Goal: Book appointment/travel/reservation

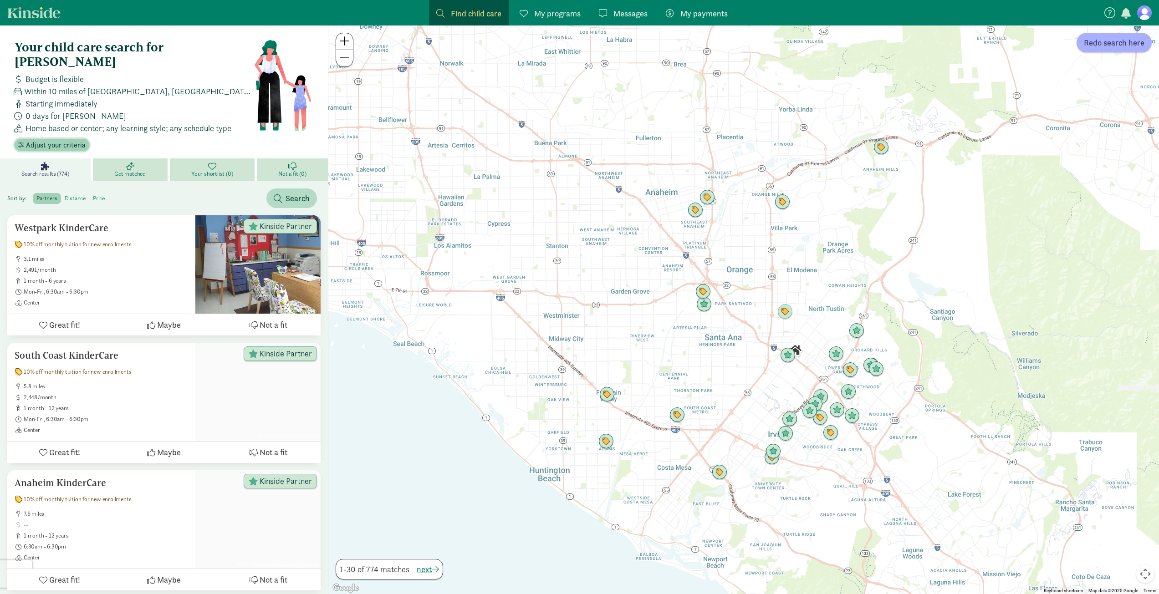
click at [57, 140] on span "Adjust your criteria" at bounding box center [56, 145] width 60 height 11
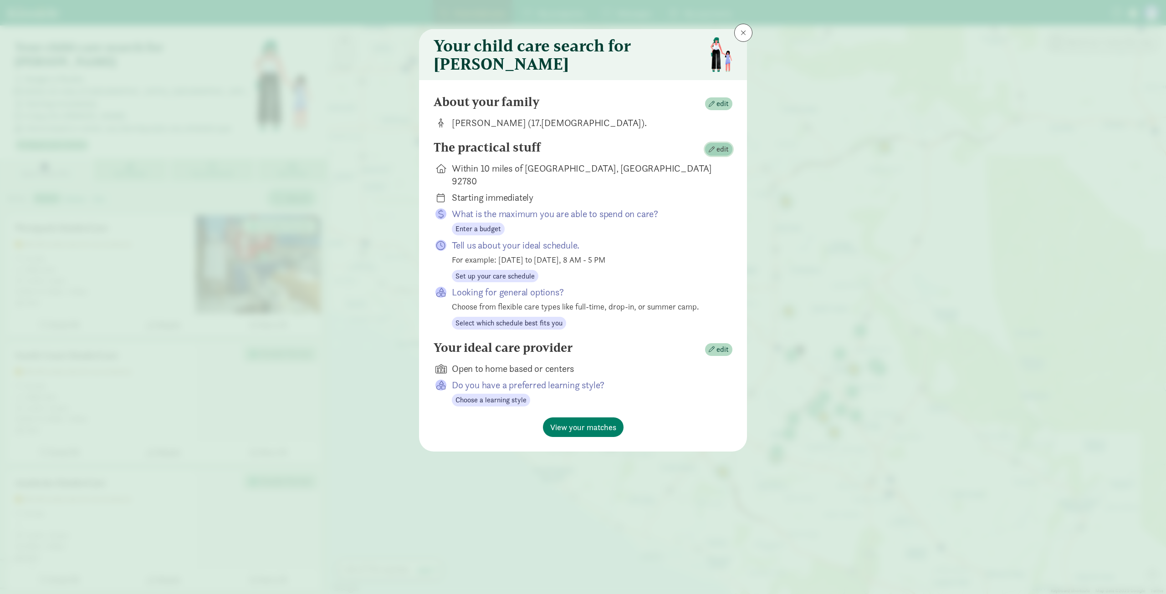
click at [715, 153] on span "button" at bounding box center [712, 150] width 6 height 6
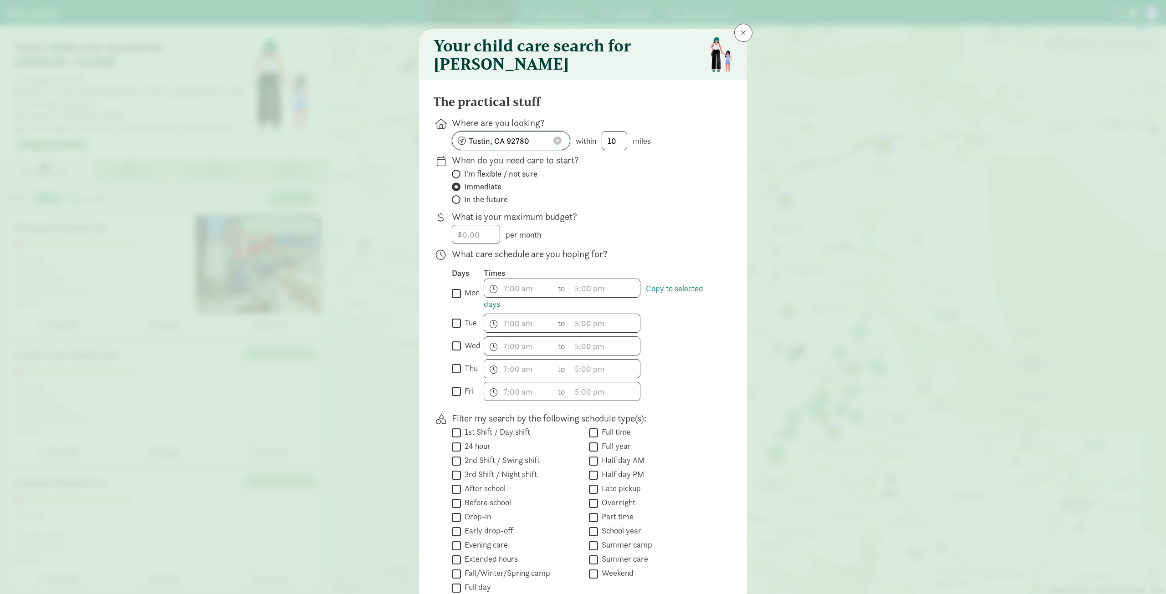
click at [553, 145] on span at bounding box center [557, 141] width 8 height 8
click at [528, 150] on input at bounding box center [510, 141] width 117 height 18
type input "Riverside, CA 92503, USA"
click at [522, 179] on span "I'm flexible / not sure" at bounding box center [500, 174] width 73 height 11
click at [458, 177] on input "I'm flexible / not sure" at bounding box center [455, 174] width 6 height 6
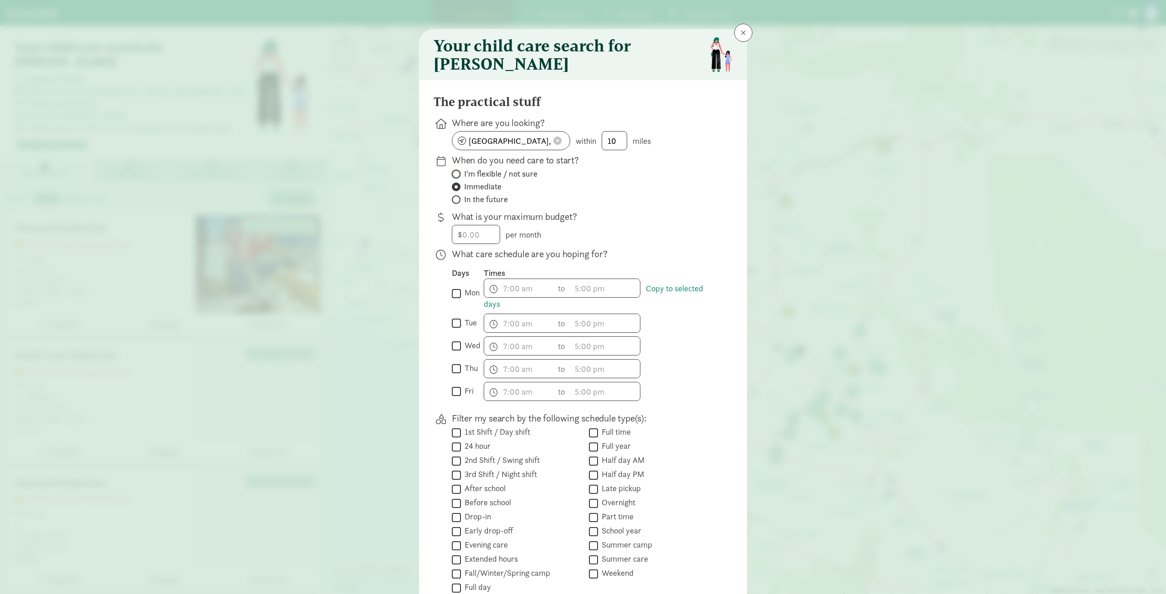
radio input "true"
radio input "false"
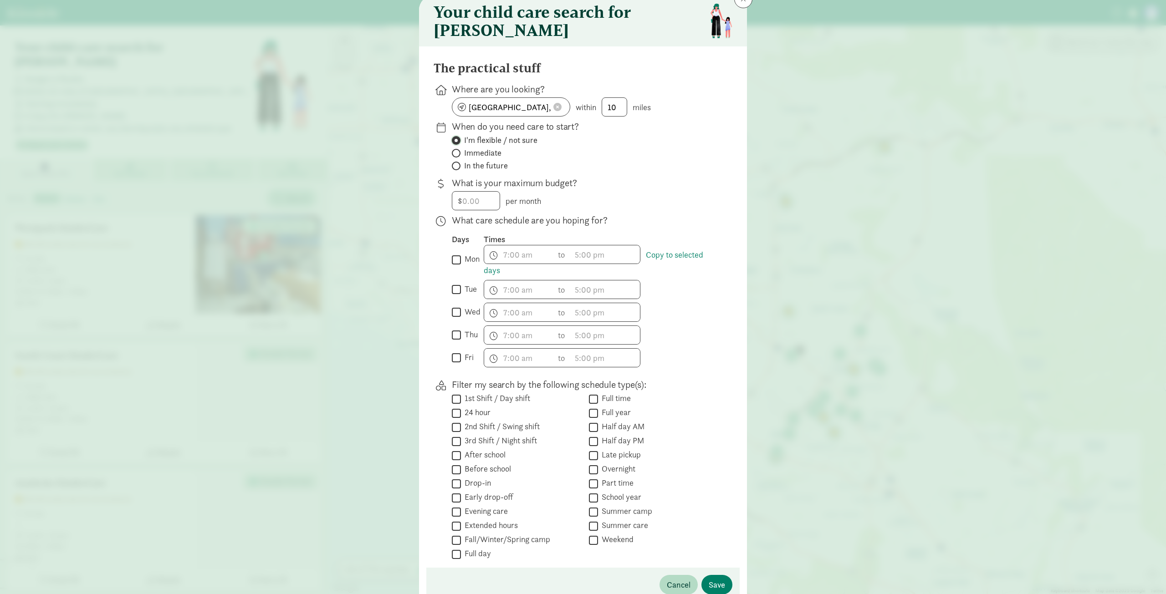
scroll to position [95, 0]
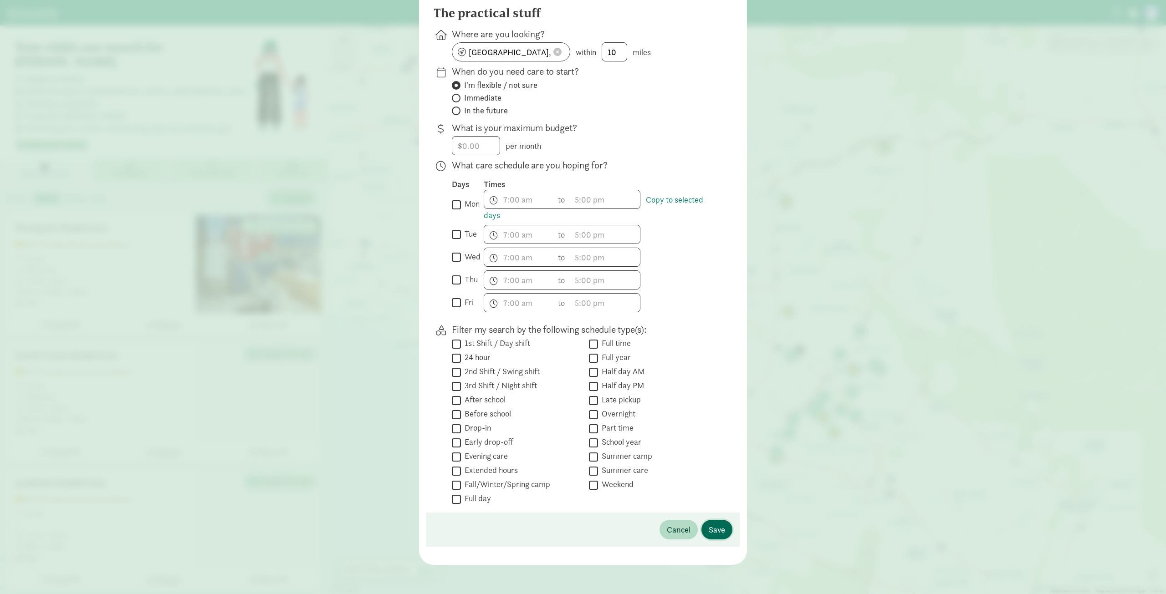
click at [722, 531] on button "Save" at bounding box center [716, 530] width 31 height 20
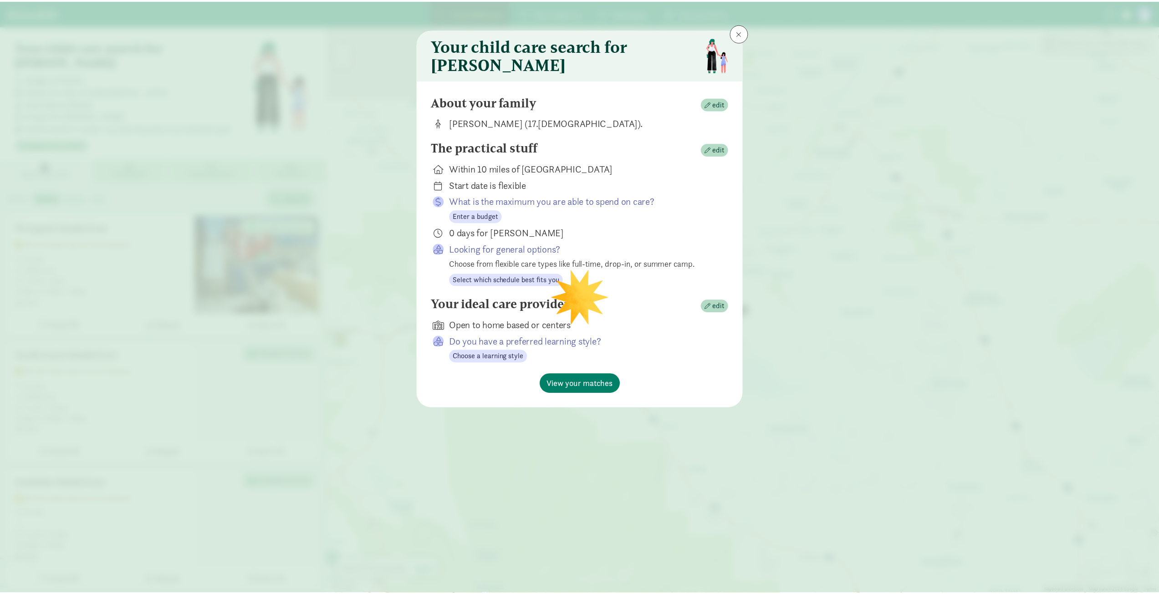
scroll to position [0, 0]
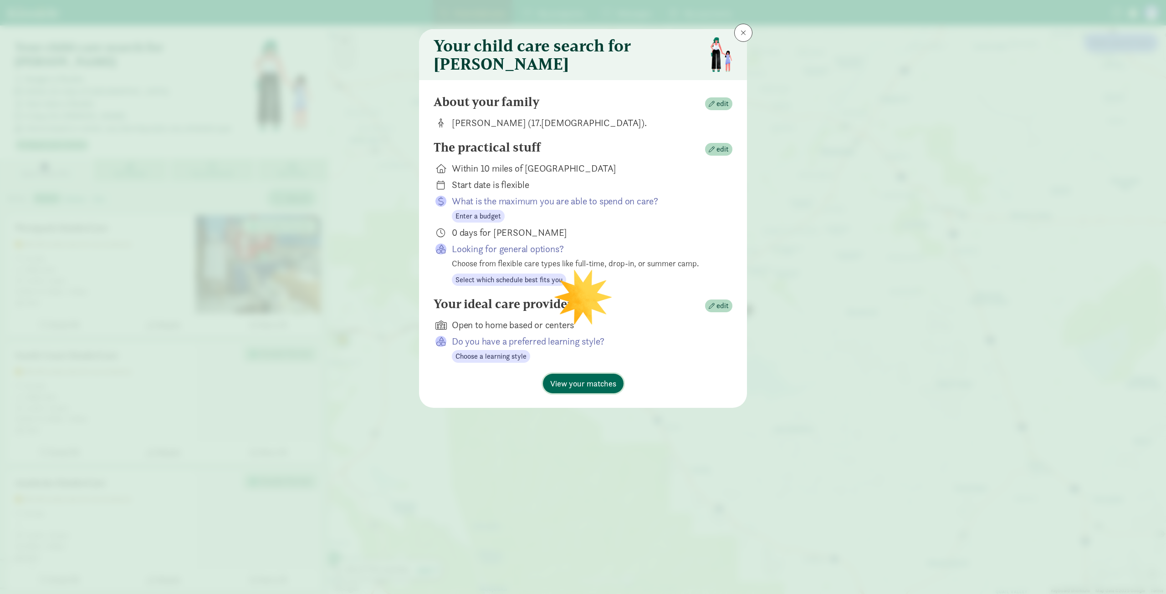
click at [577, 390] on span "View your matches" at bounding box center [583, 384] width 66 height 12
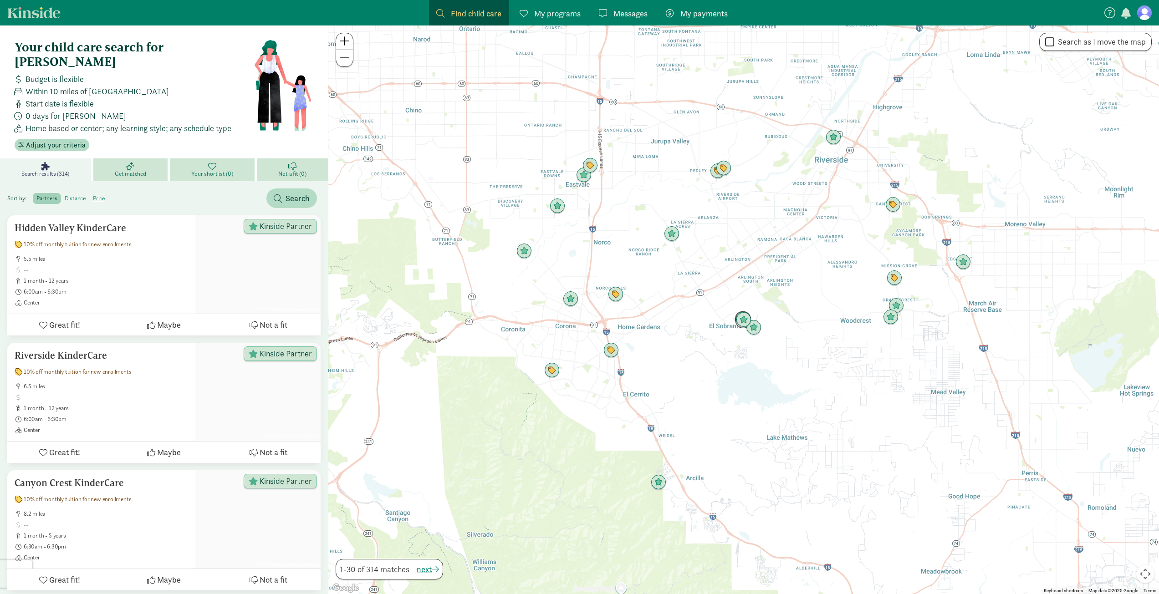
click at [89, 193] on label "distance" at bounding box center [98, 198] width 19 height 11
click at [65, 195] on input "distance" at bounding box center [65, 195] width 0 height 0
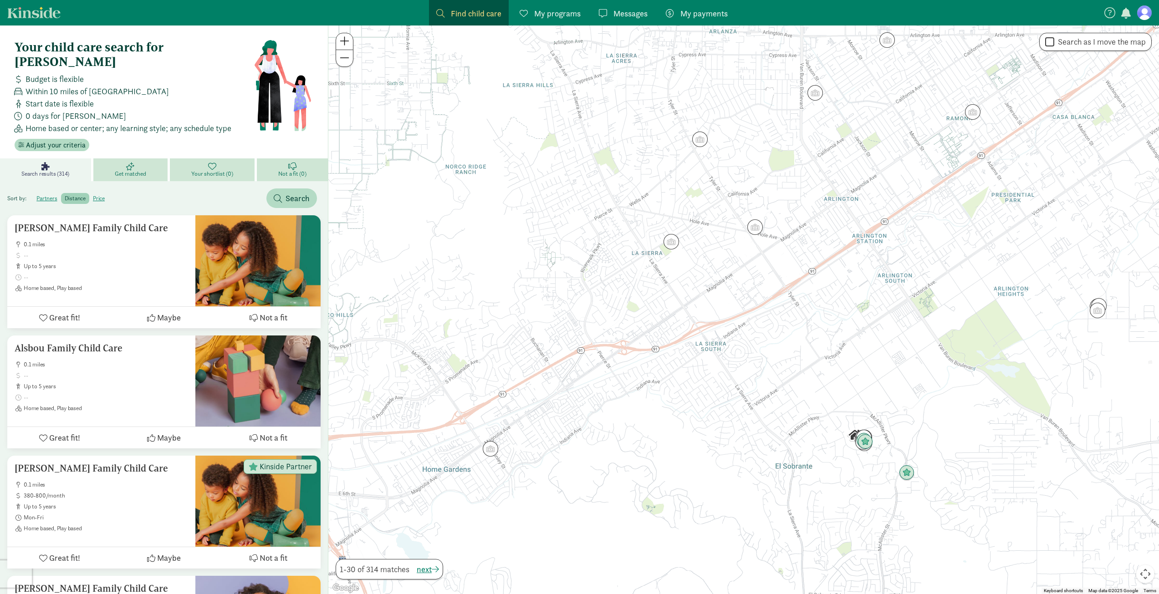
drag, startPoint x: 656, startPoint y: 402, endPoint x: 711, endPoint y: 344, distance: 80.2
click at [711, 344] on div at bounding box center [743, 310] width 831 height 569
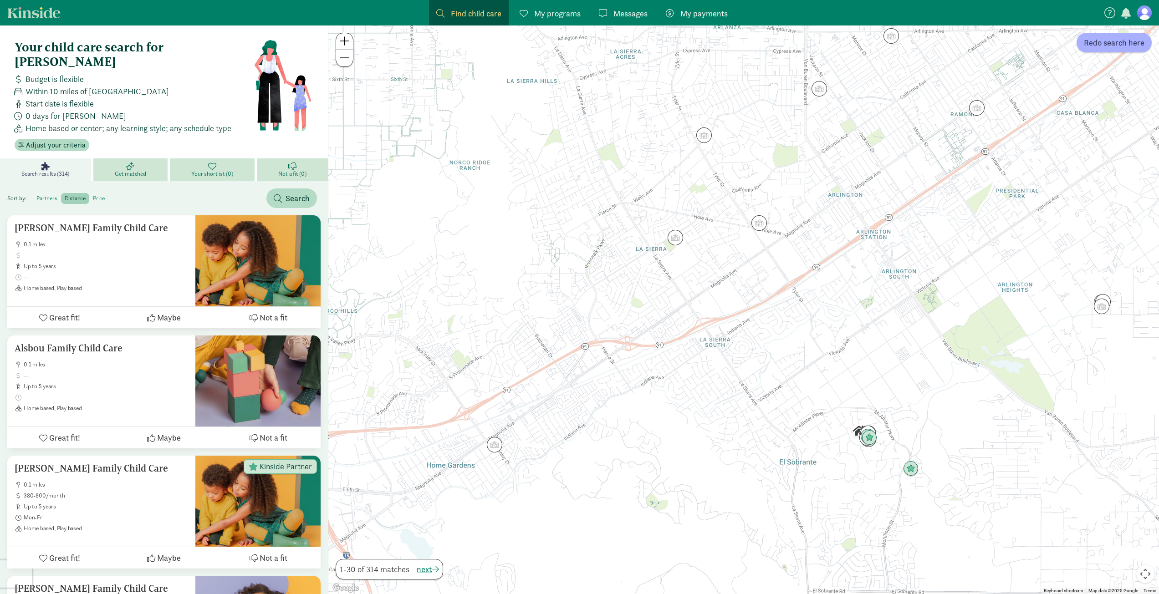
click at [92, 193] on label "price" at bounding box center [98, 198] width 19 height 11
click at [93, 195] on input "price" at bounding box center [93, 195] width 0 height 0
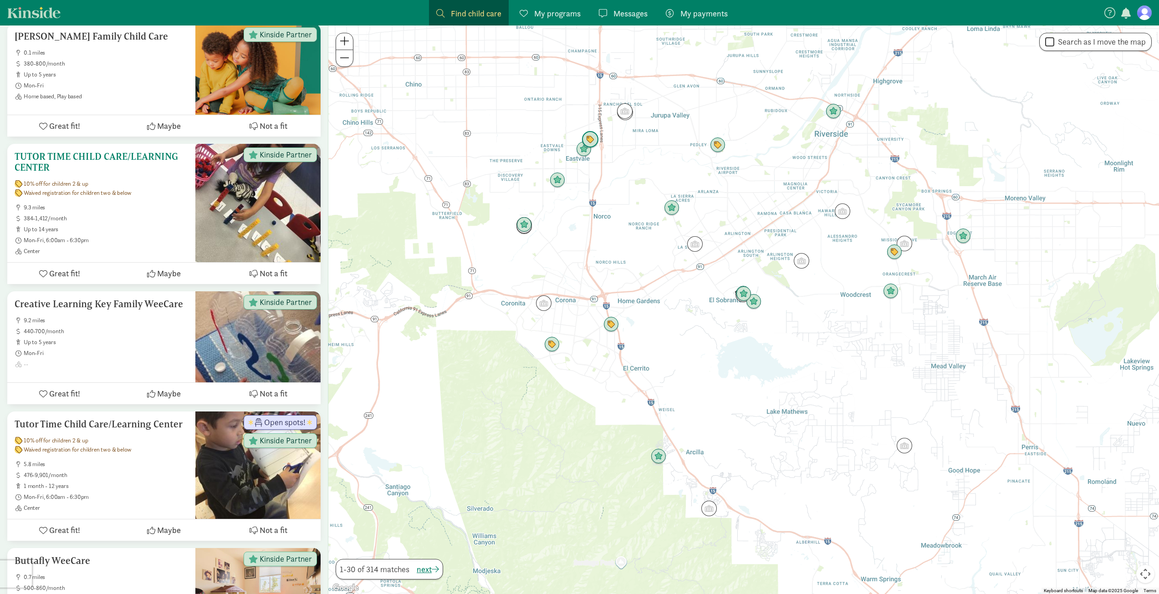
scroll to position [683, 0]
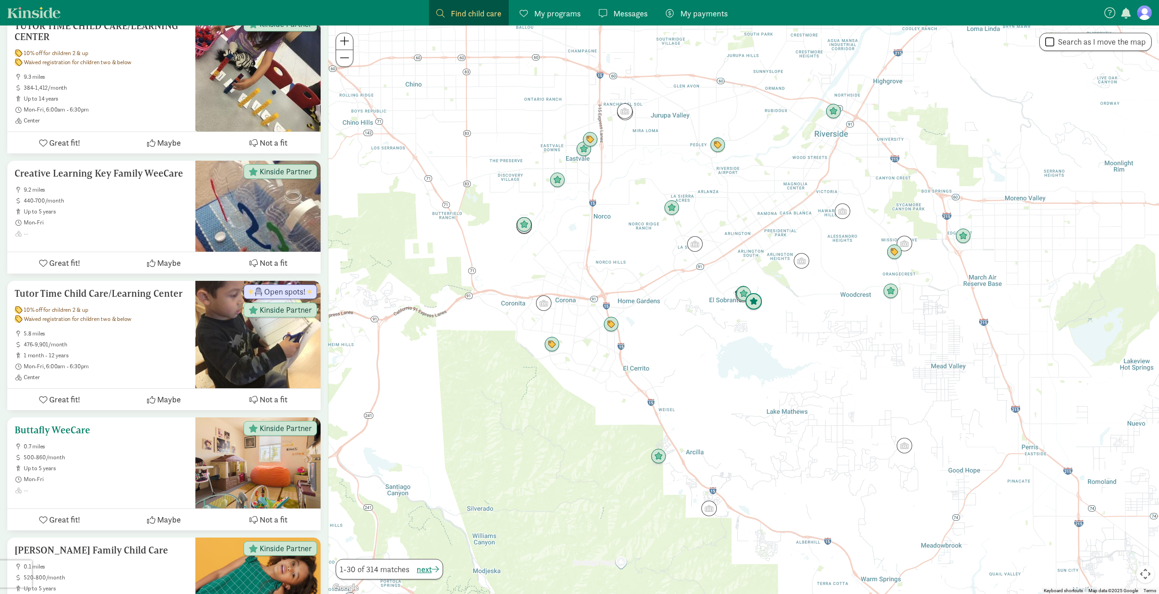
click at [139, 443] on span "0.7 miles" at bounding box center [106, 446] width 164 height 7
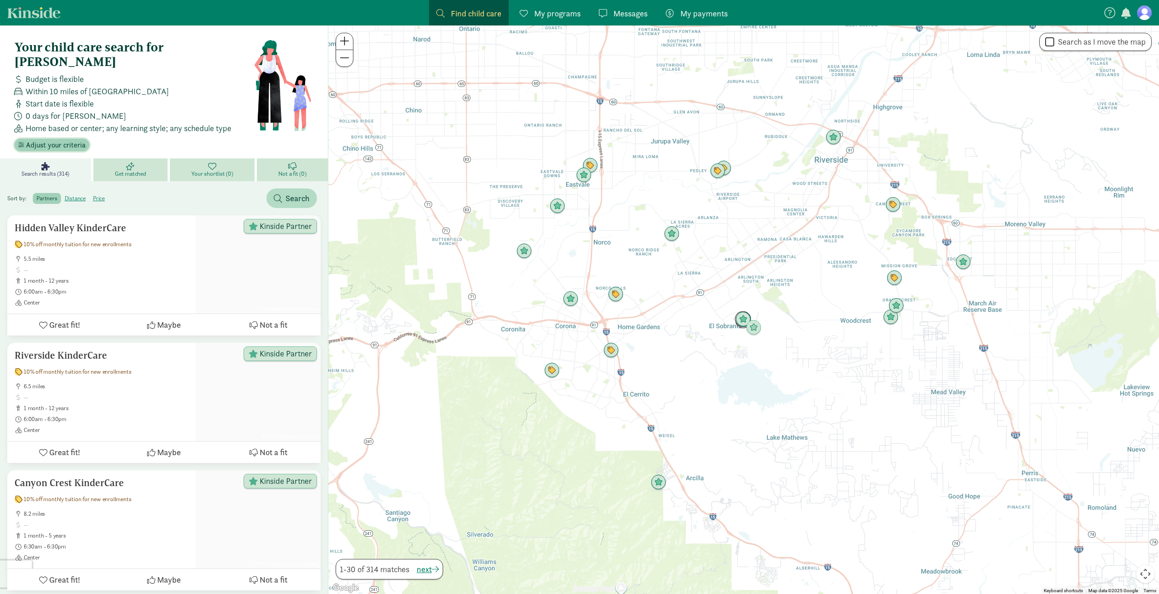
click at [75, 140] on span "Adjust your criteria" at bounding box center [56, 145] width 60 height 11
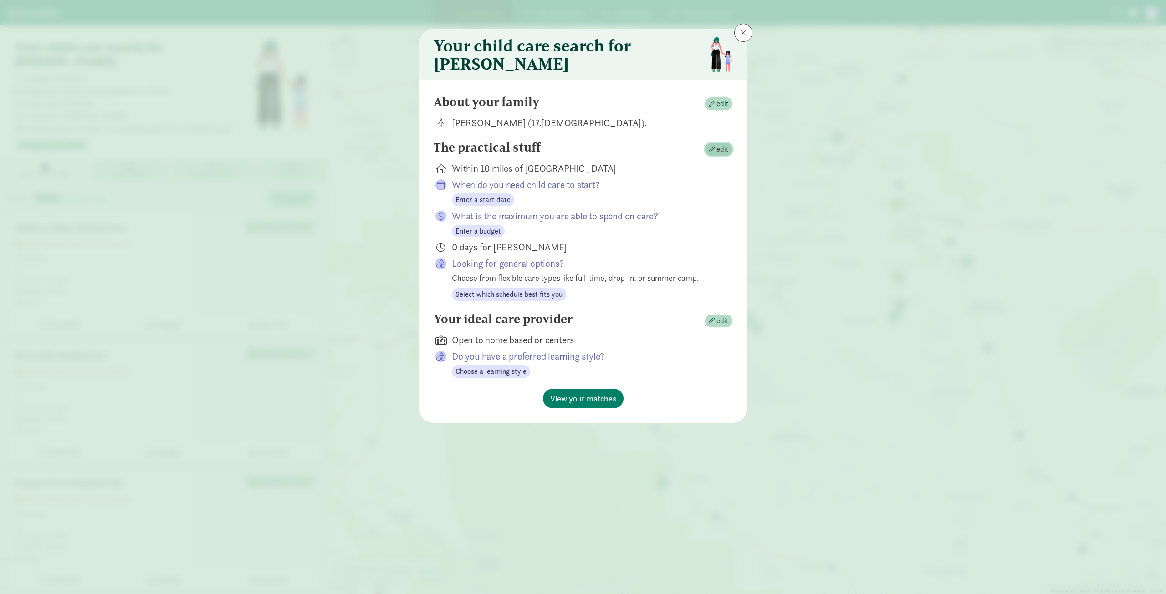
click at [713, 149] on button "edit" at bounding box center [718, 149] width 27 height 13
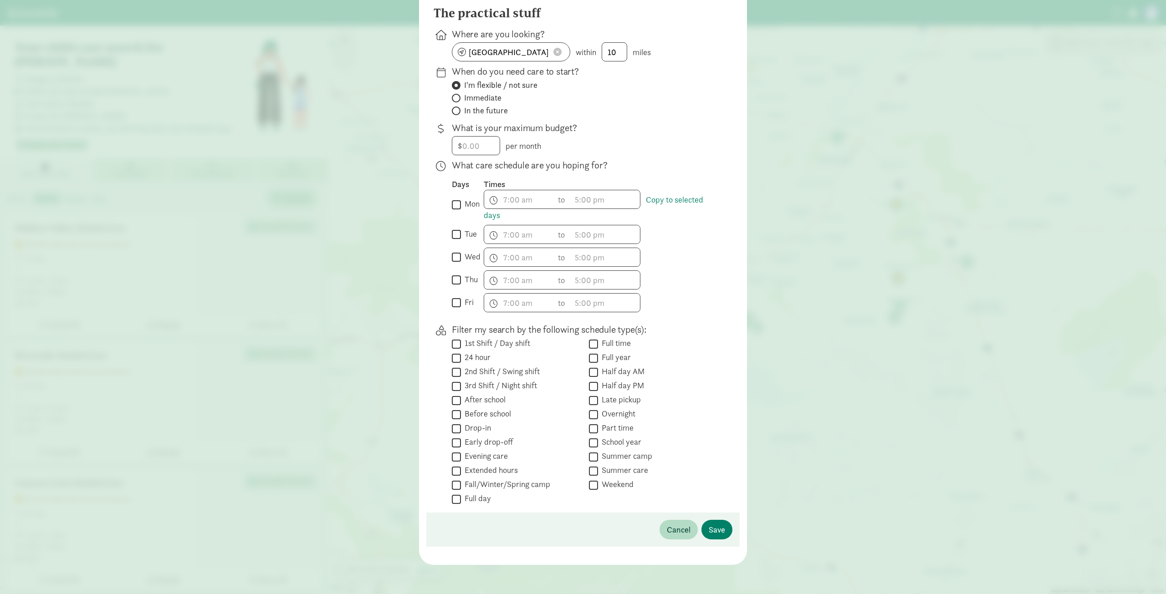
scroll to position [95, 0]
click at [480, 433] on label "Drop-in" at bounding box center [476, 428] width 30 height 11
click at [461, 433] on input "Drop-in" at bounding box center [456, 429] width 9 height 12
checkbox input "true"
click at [711, 531] on span "Save" at bounding box center [717, 530] width 16 height 12
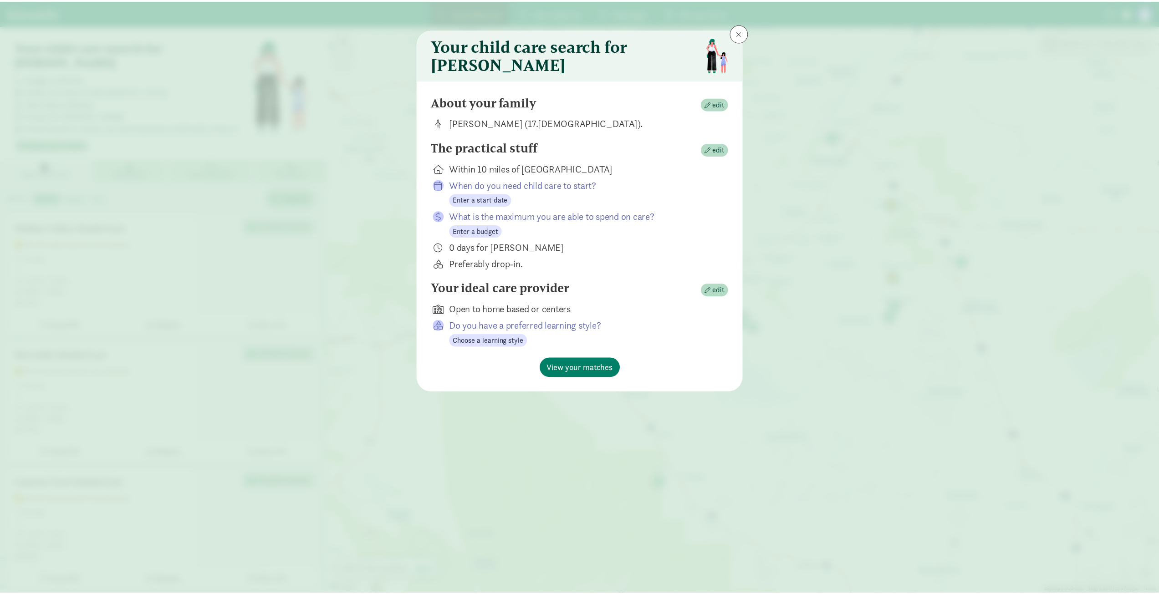
scroll to position [0, 0]
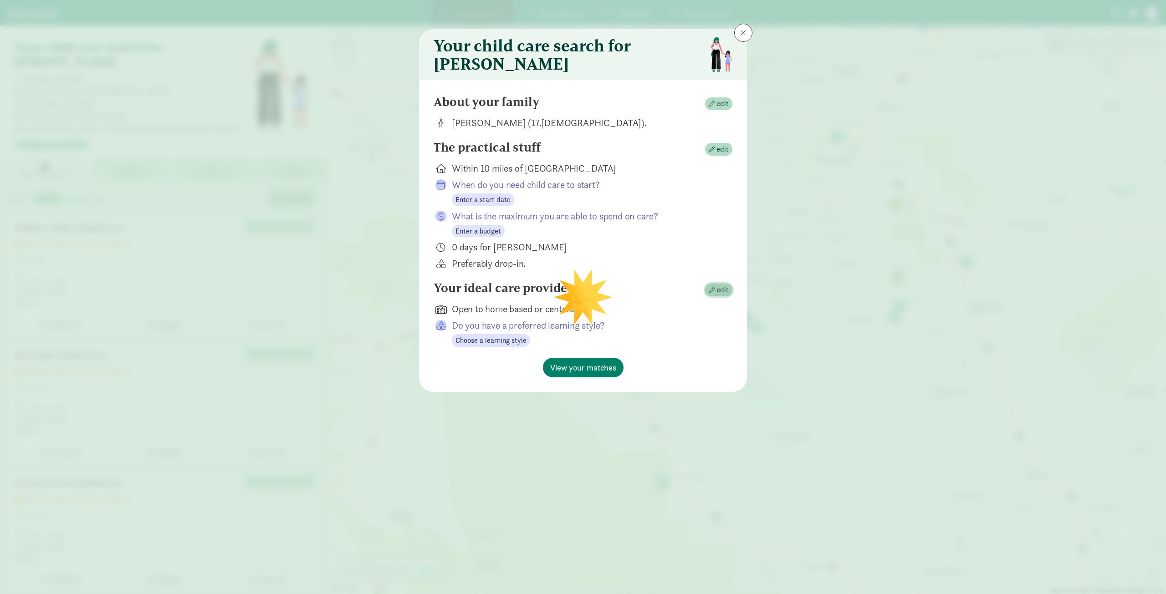
click at [707, 296] on button "edit" at bounding box center [718, 290] width 27 height 13
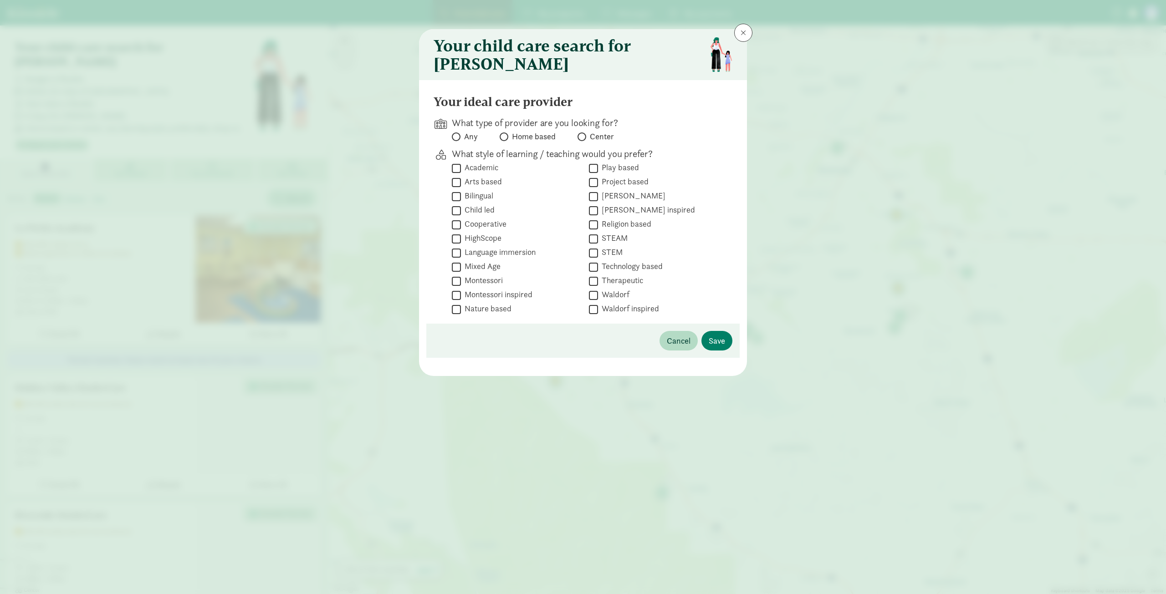
click at [592, 231] on input "Religion based" at bounding box center [593, 225] width 9 height 12
checkbox input "true"
click at [475, 286] on label "Montessori" at bounding box center [482, 280] width 42 height 11
click at [461, 287] on input "Montessori" at bounding box center [456, 281] width 9 height 12
checkbox input "true"
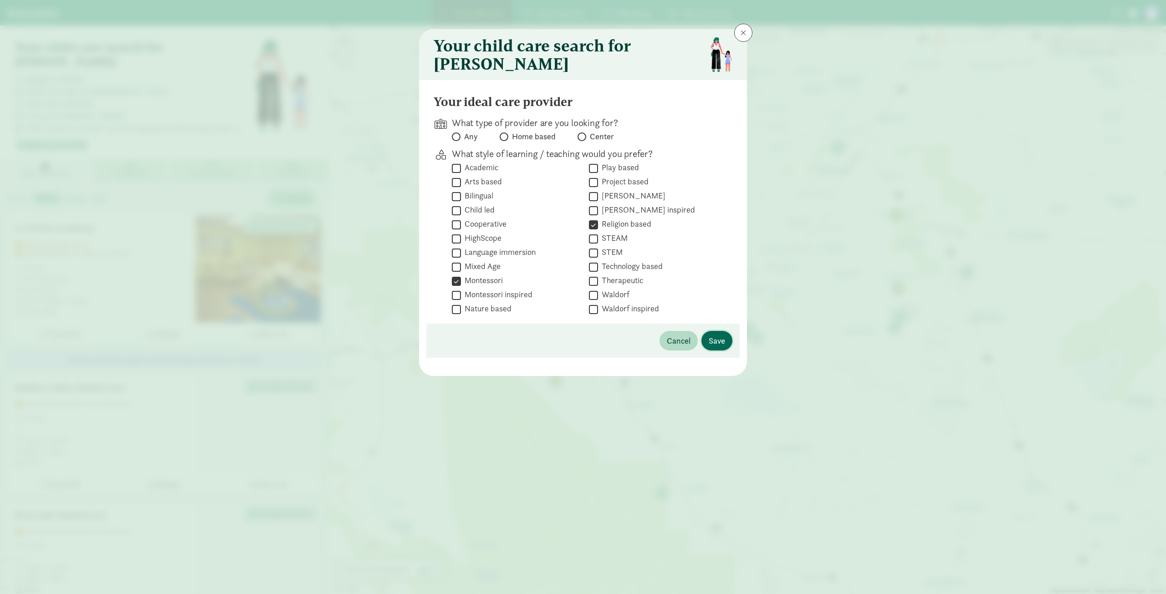
click at [711, 347] on span "Save" at bounding box center [717, 341] width 16 height 12
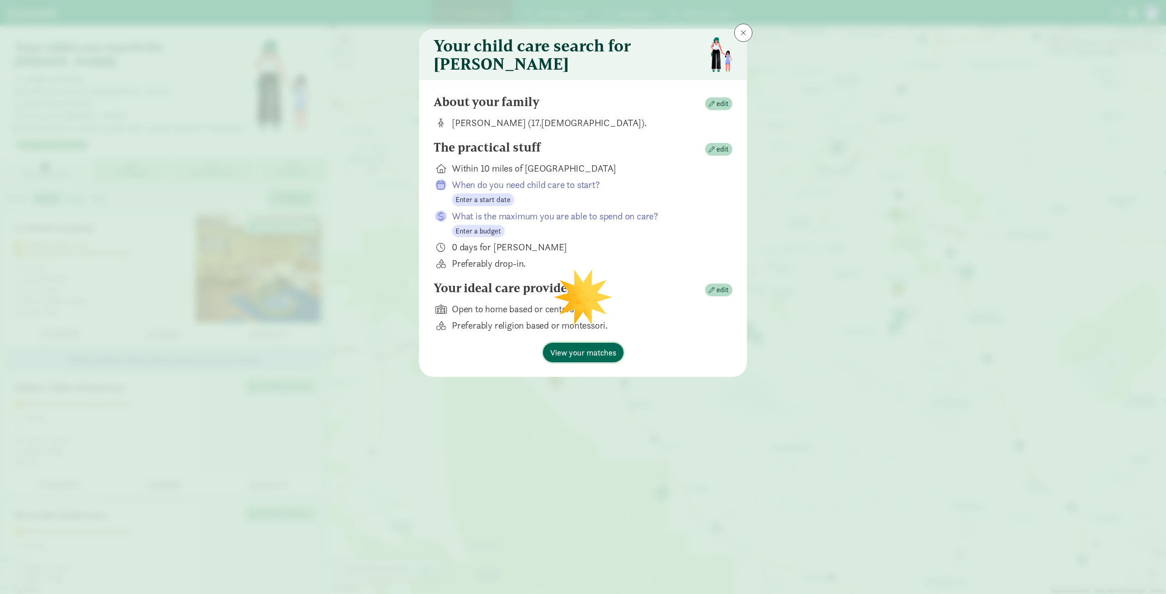
click at [604, 359] on span "View your matches" at bounding box center [583, 353] width 66 height 12
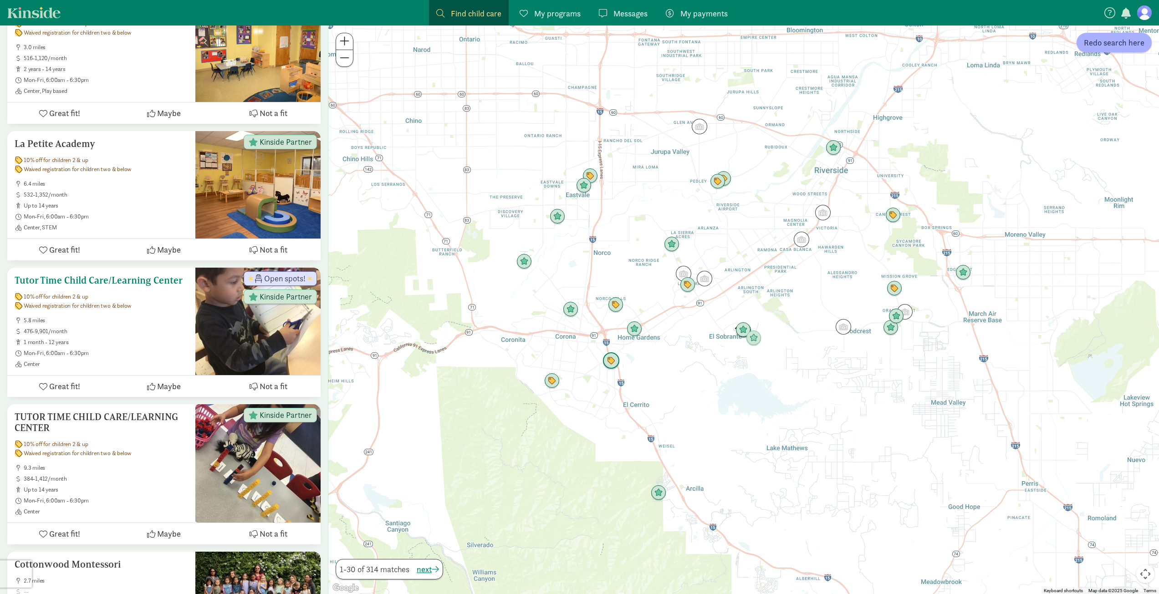
scroll to position [1184, 0]
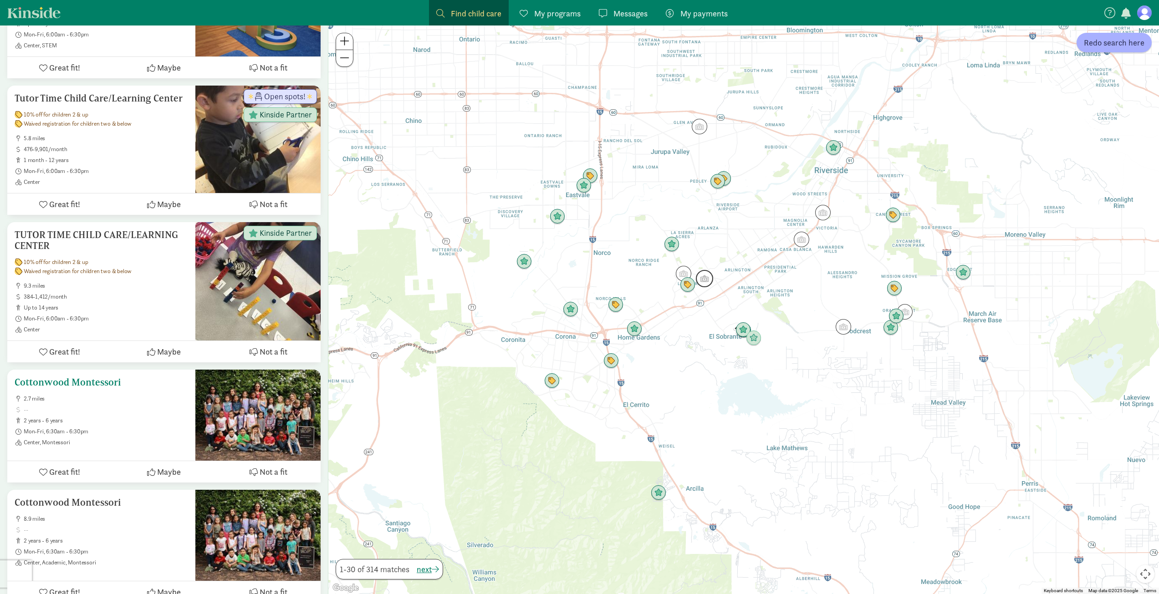
click at [151, 395] on ul "2.7 miles 2 years - 6 years Mon-Fri, 6:30am - 6:30pm Center, Montessori" at bounding box center [102, 420] width 174 height 51
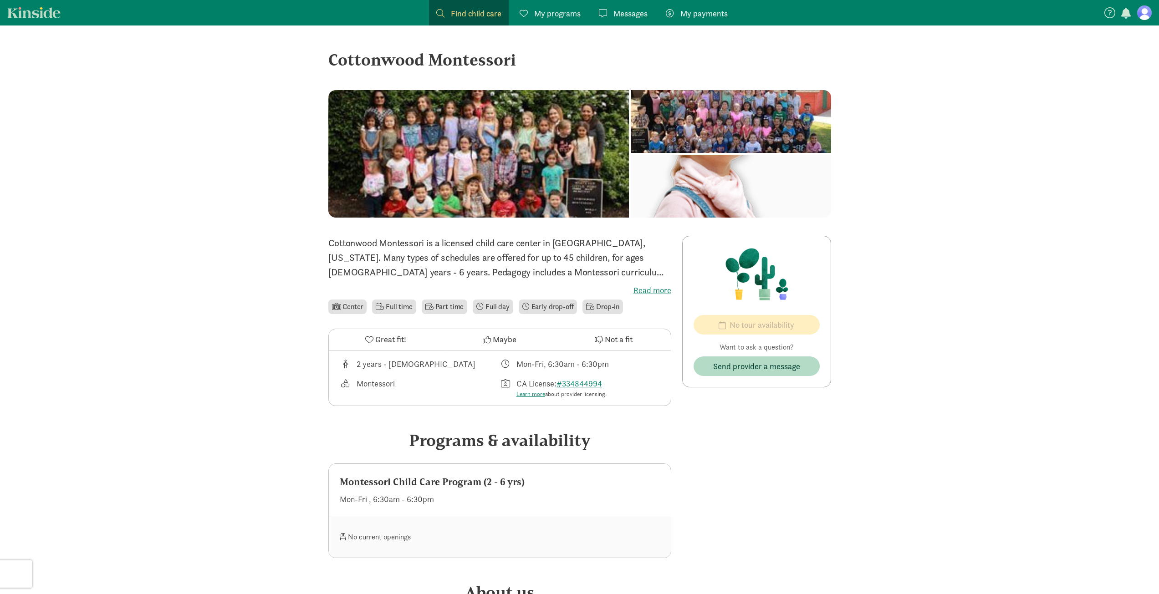
click at [654, 295] on label "Read more" at bounding box center [499, 290] width 343 height 11
click at [0, 0] on input "Read more" at bounding box center [0, 0] width 0 height 0
click at [631, 153] on div at bounding box center [731, 121] width 200 height 63
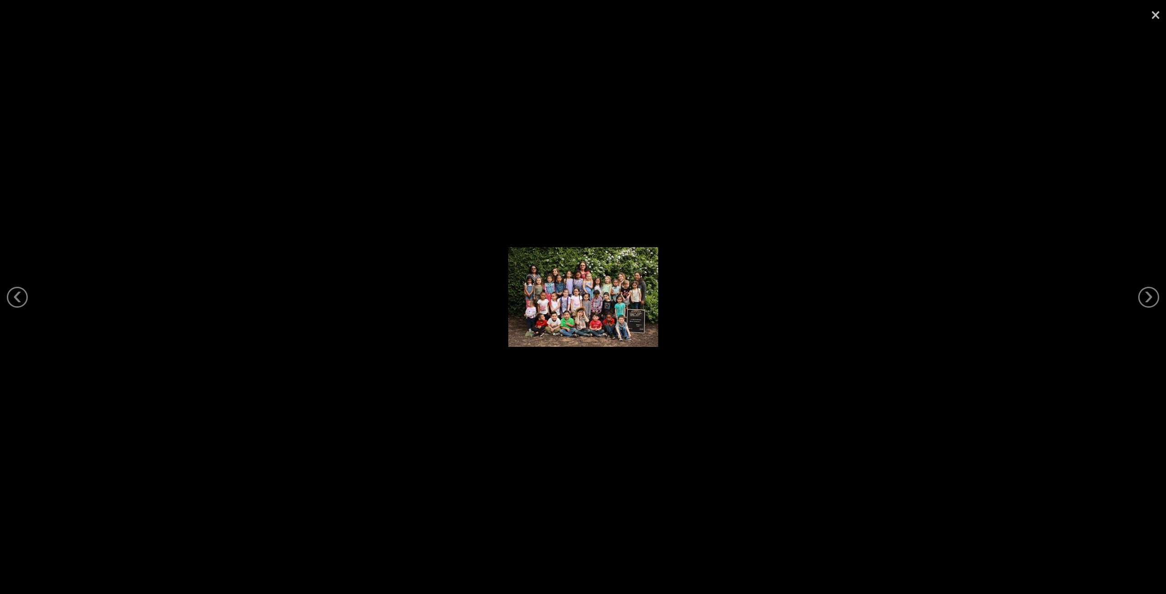
click at [1153, 10] on link "×" at bounding box center [1155, 13] width 21 height 27
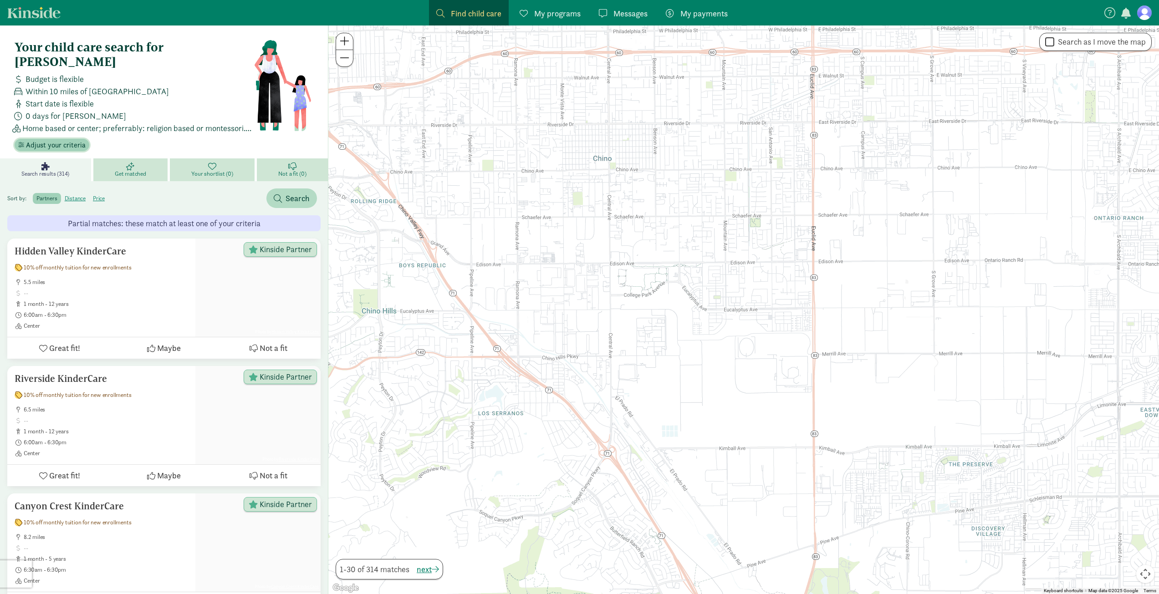
click at [50, 140] on span "Adjust your criteria" at bounding box center [56, 145] width 60 height 11
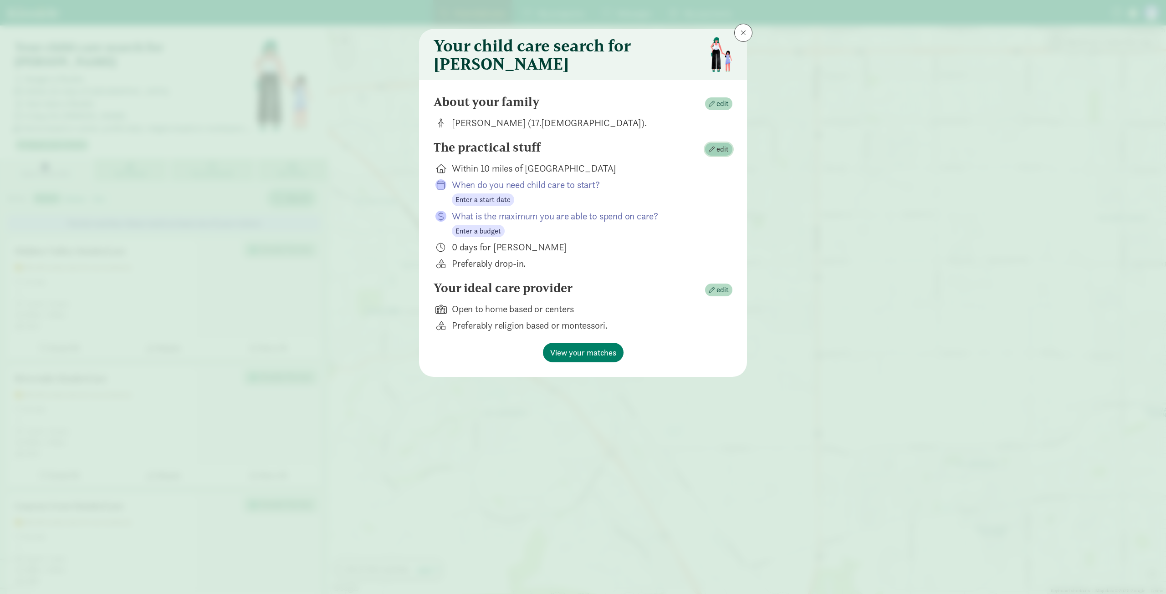
click at [721, 150] on span "edit" at bounding box center [722, 149] width 12 height 11
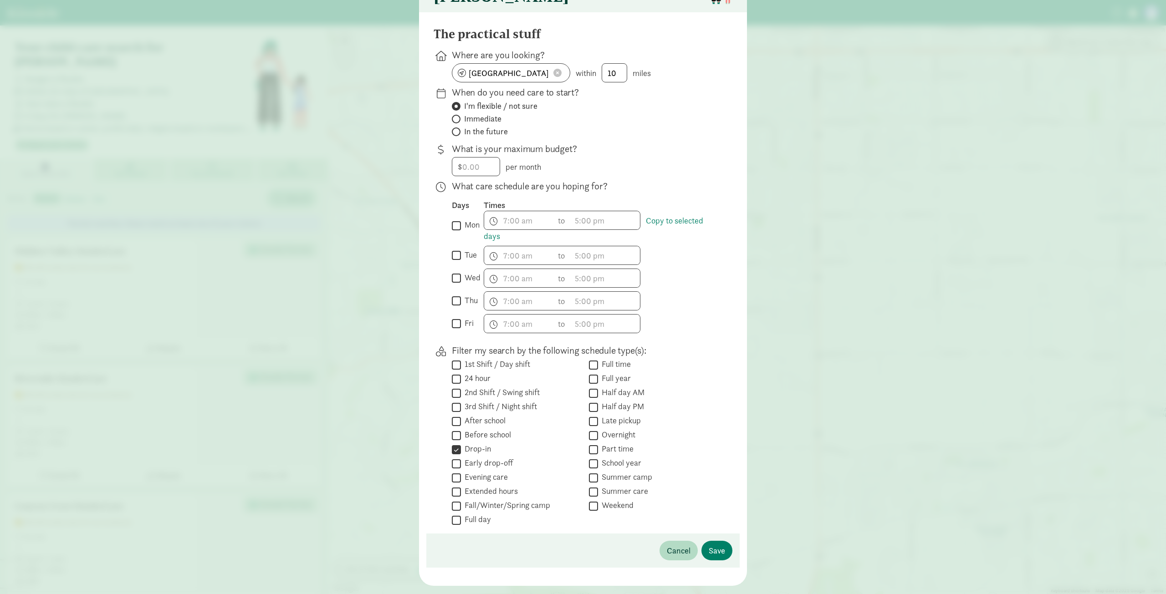
scroll to position [95, 0]
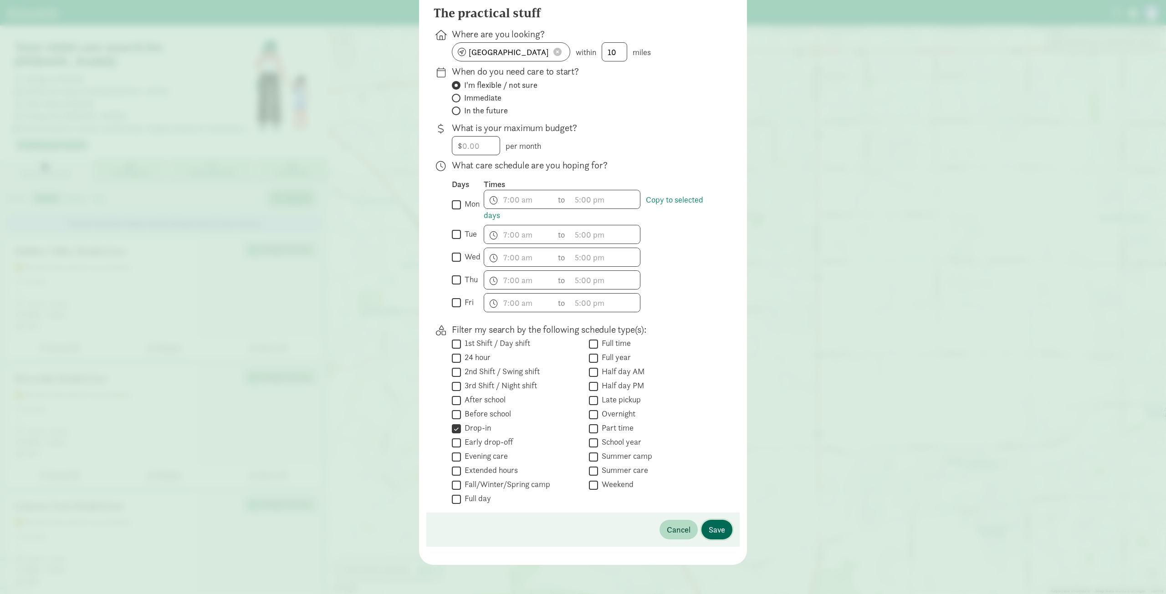
click at [718, 536] on button "Save" at bounding box center [716, 530] width 31 height 20
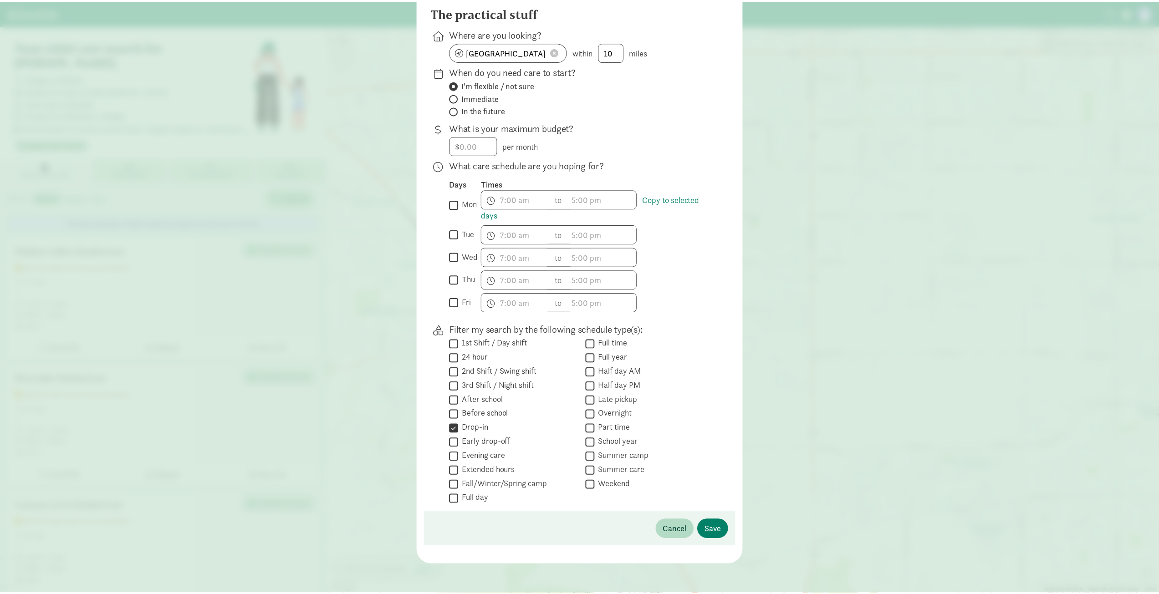
scroll to position [0, 0]
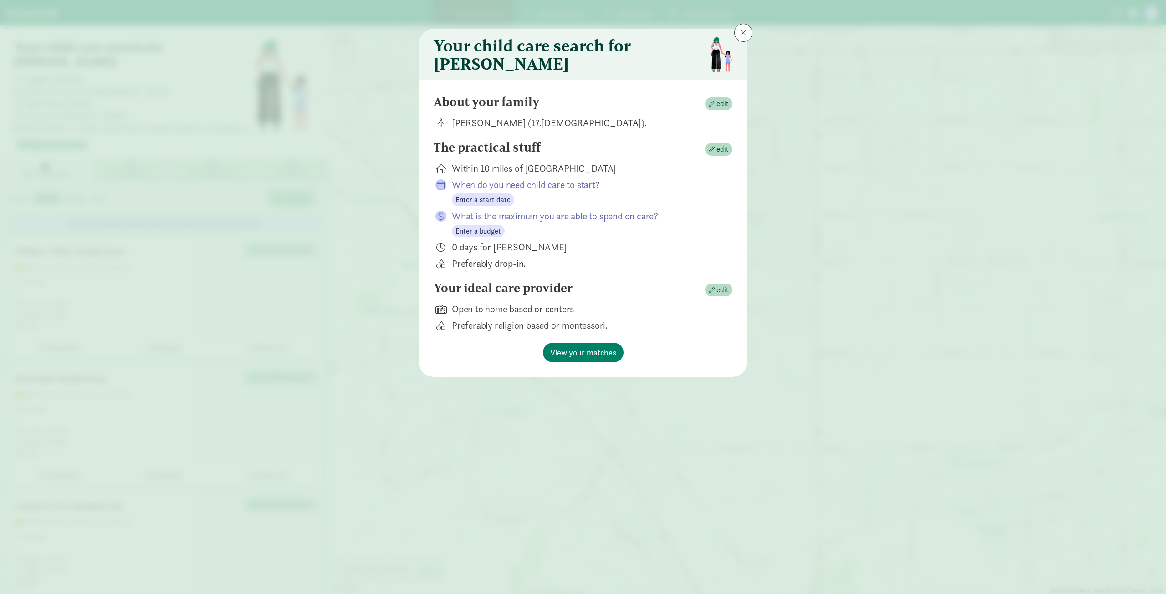
click at [732, 295] on div "About your family edit [PERSON_NAME] (17.[DEMOGRAPHIC_DATA]). The practical stu…" at bounding box center [583, 228] width 328 height 297
click at [725, 295] on span "edit" at bounding box center [722, 290] width 12 height 11
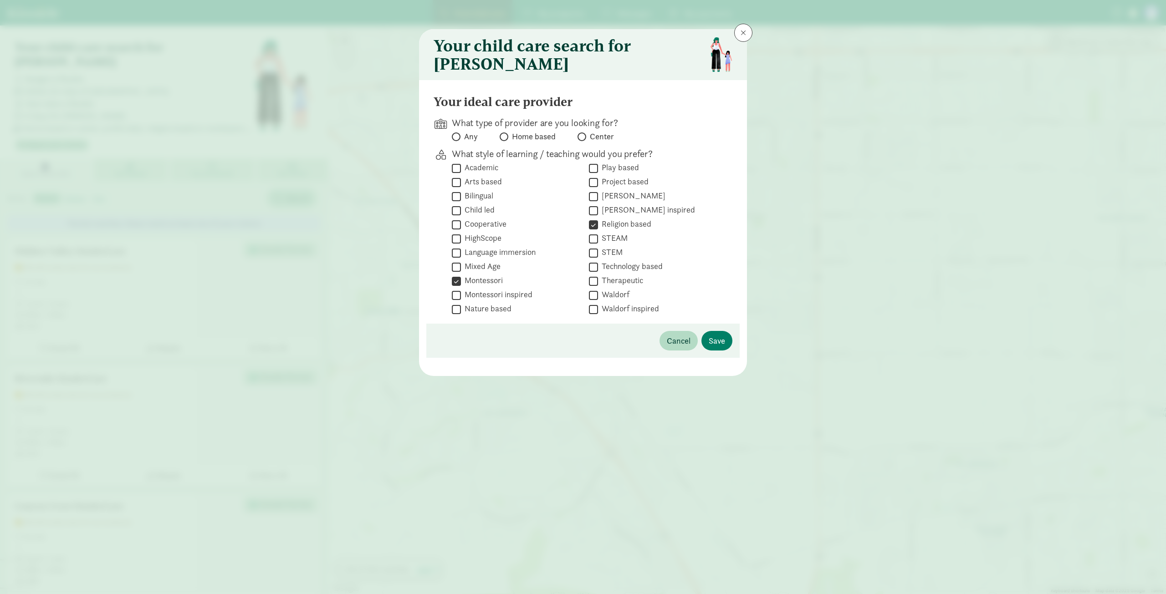
click at [499, 286] on label "Montessori" at bounding box center [482, 280] width 42 height 11
click at [461, 287] on input "Montessori" at bounding box center [456, 281] width 9 height 12
checkbox input "false"
click at [728, 348] on button "Save" at bounding box center [716, 341] width 31 height 20
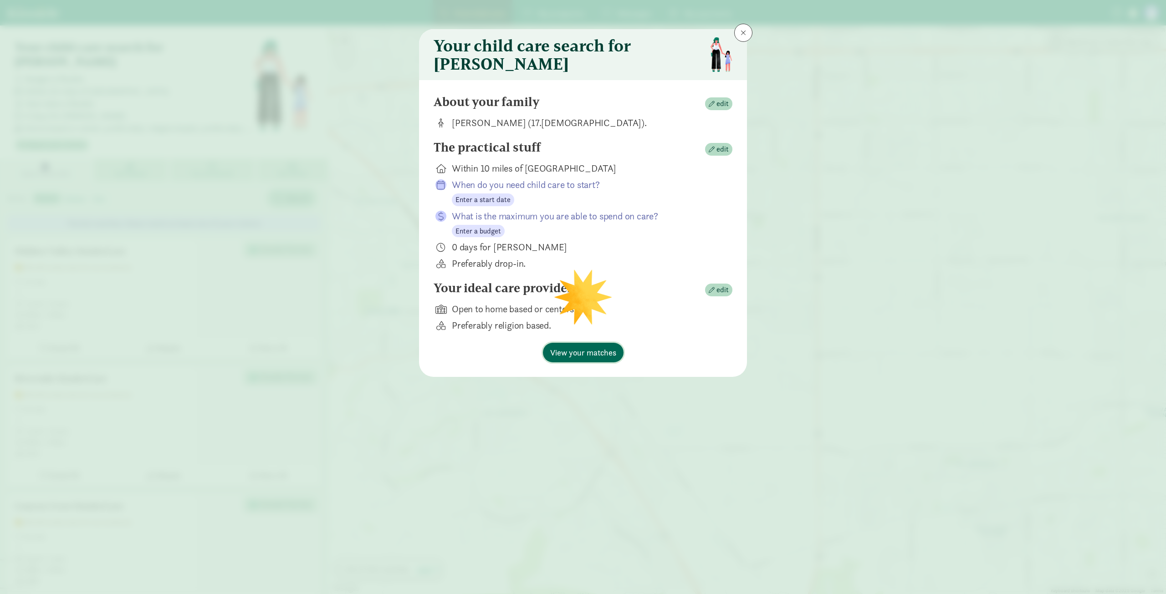
click at [620, 360] on button "View your matches" at bounding box center [583, 353] width 81 height 20
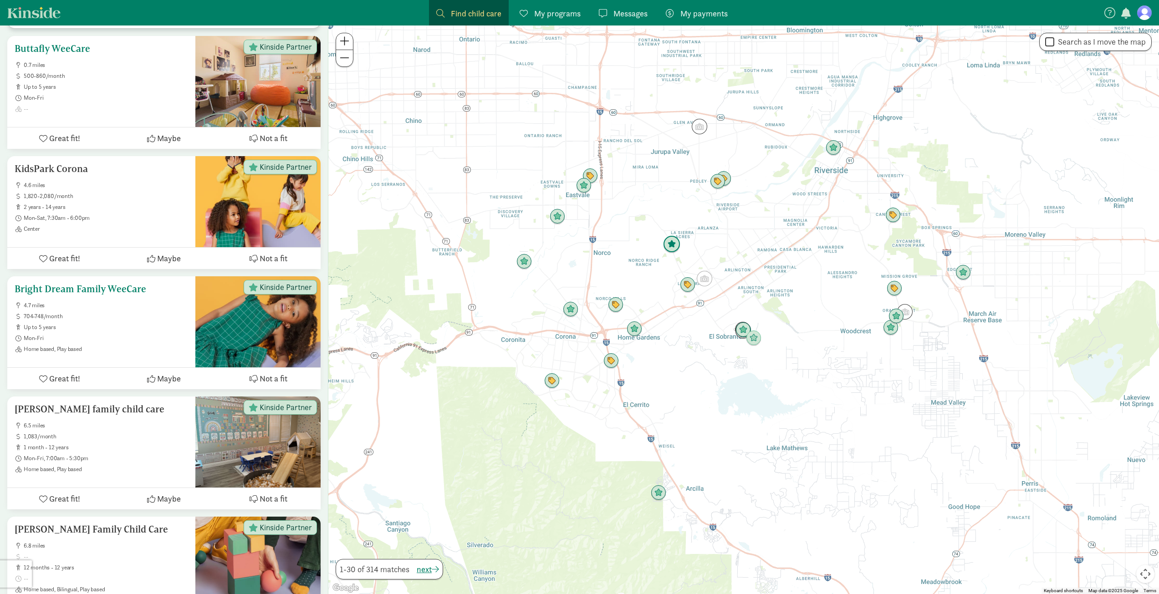
scroll to position [2186, 0]
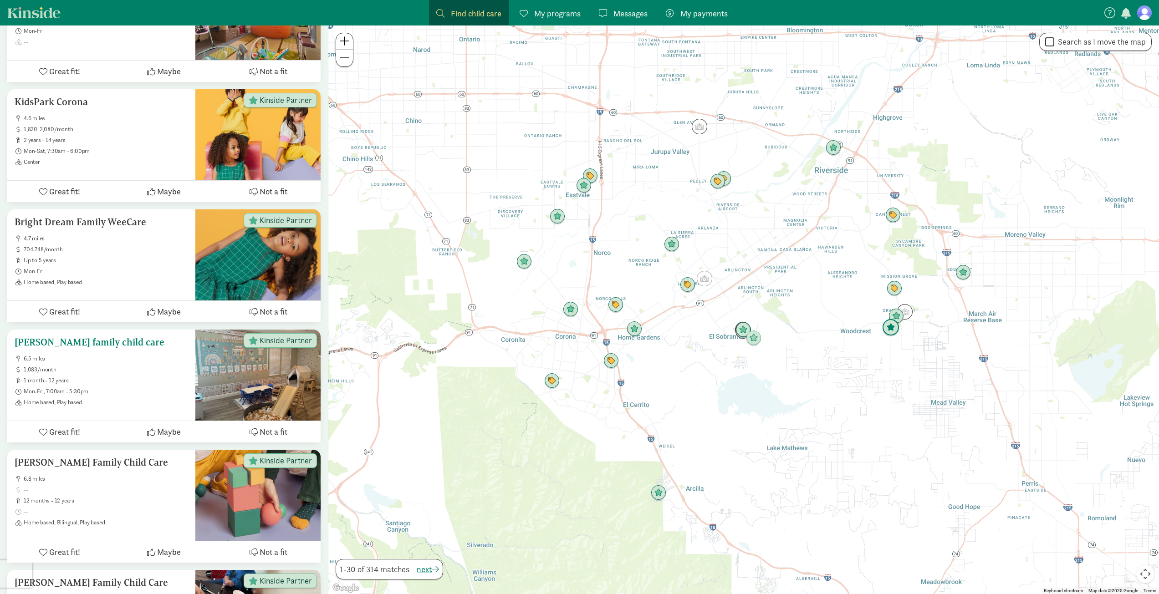
click at [136, 362] on ul "6.5 miles 1,083/month 1 month - 12 years Mon-Fri, 7:00am - 5:30pm Home based, P…" at bounding box center [102, 380] width 174 height 51
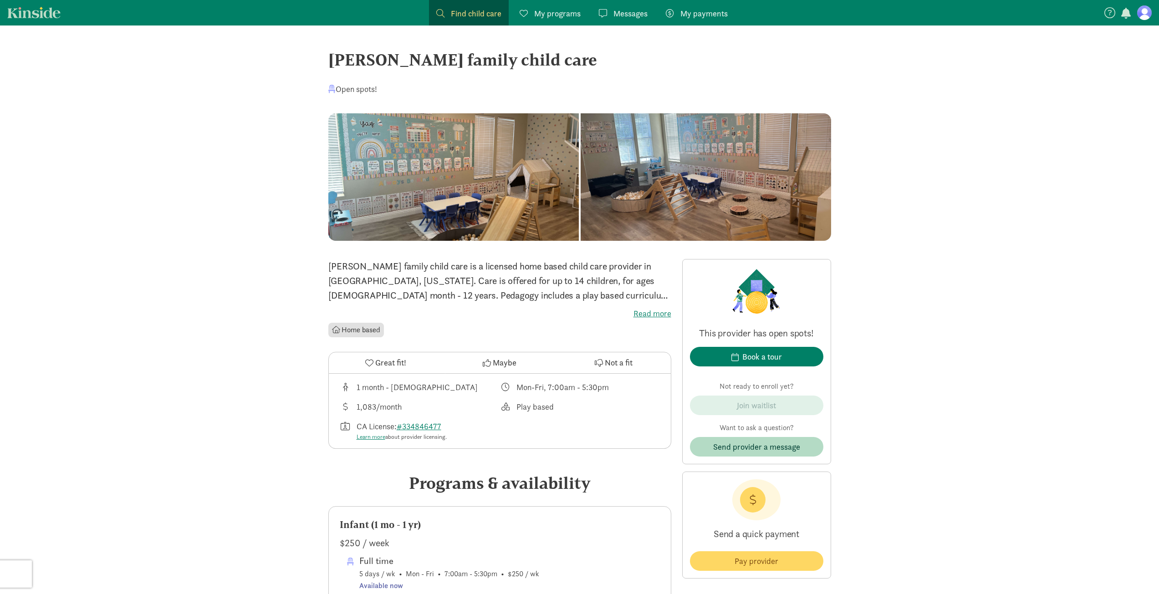
click at [581, 181] on div at bounding box center [706, 177] width 250 height 128
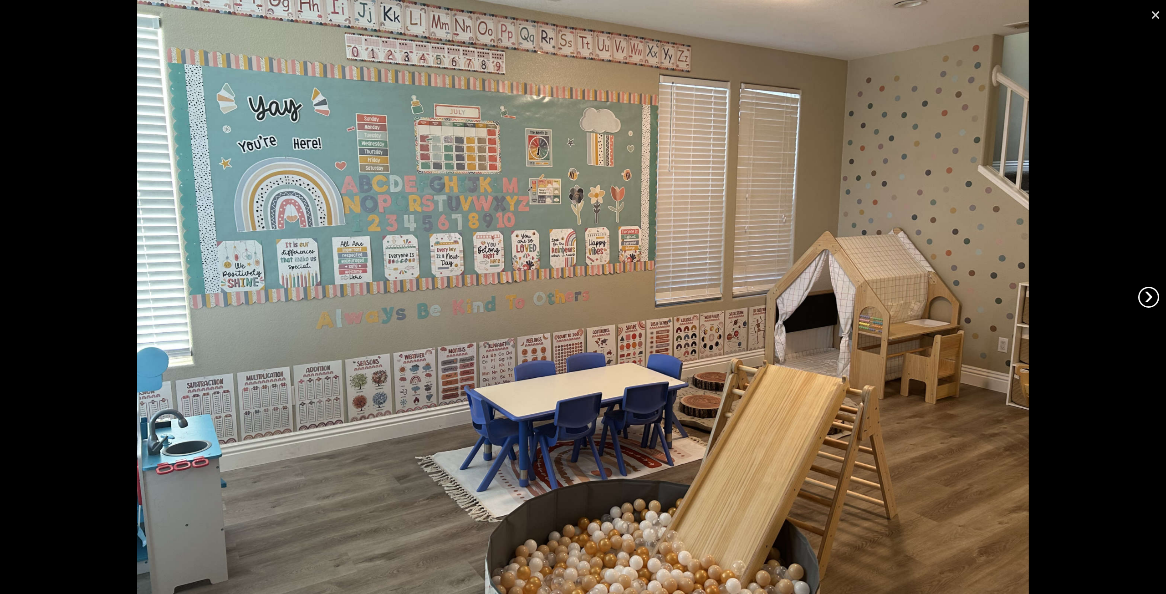
click at [1150, 297] on link "›" at bounding box center [1148, 297] width 21 height 21
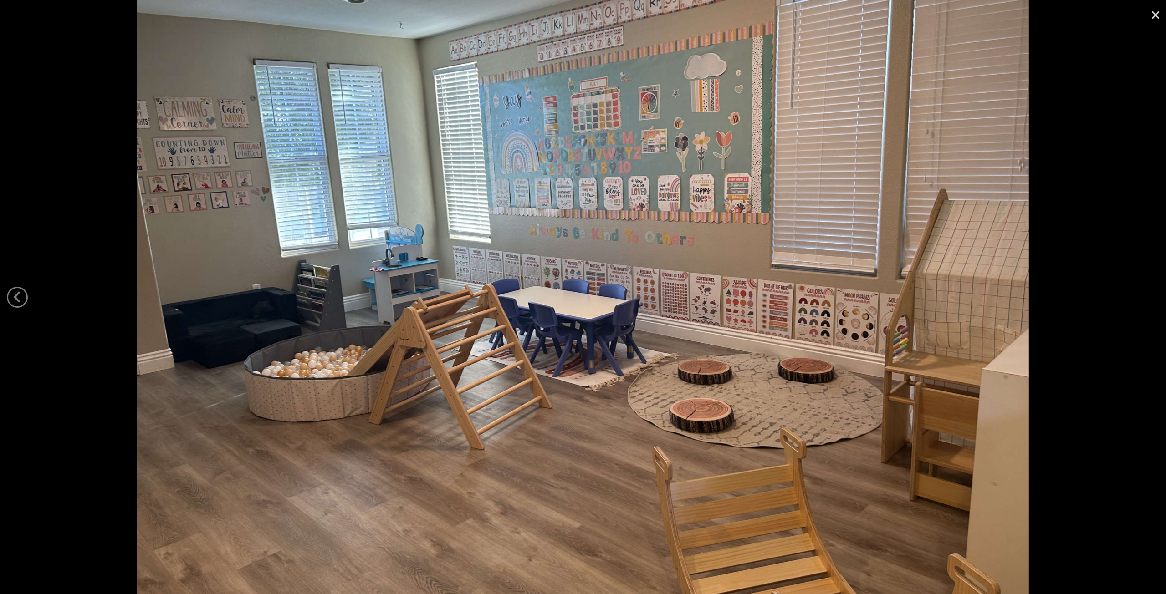
click at [1150, 297] on div at bounding box center [583, 297] width 1166 height 594
drag, startPoint x: 1153, startPoint y: 20, endPoint x: 1109, endPoint y: 54, distance: 55.5
click at [1153, 20] on link "×" at bounding box center [1155, 13] width 21 height 27
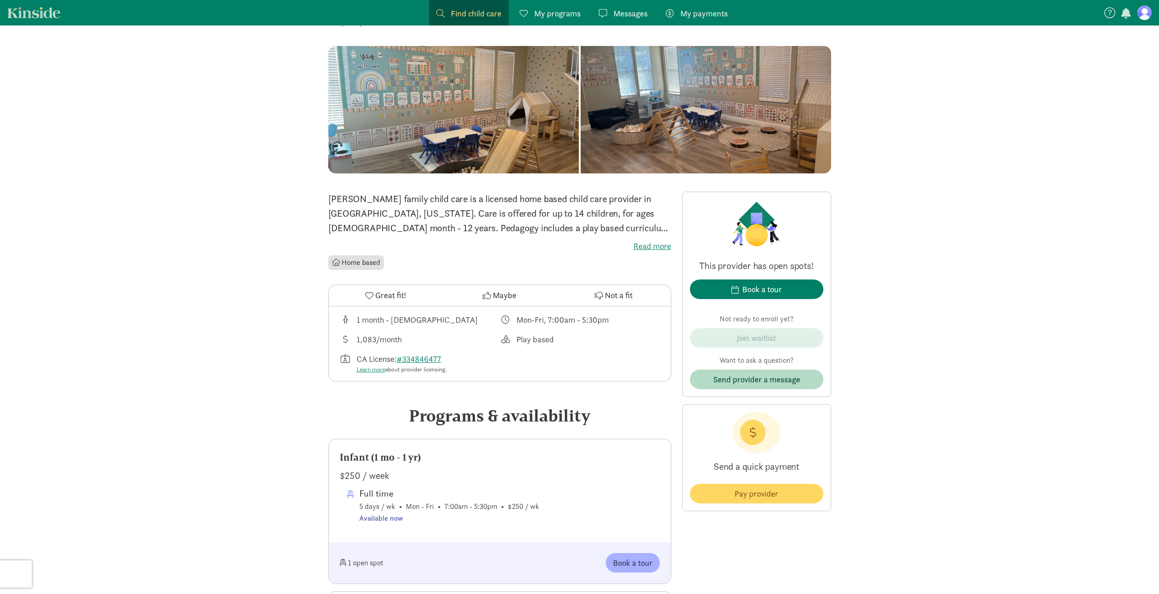
scroll to position [137, 0]
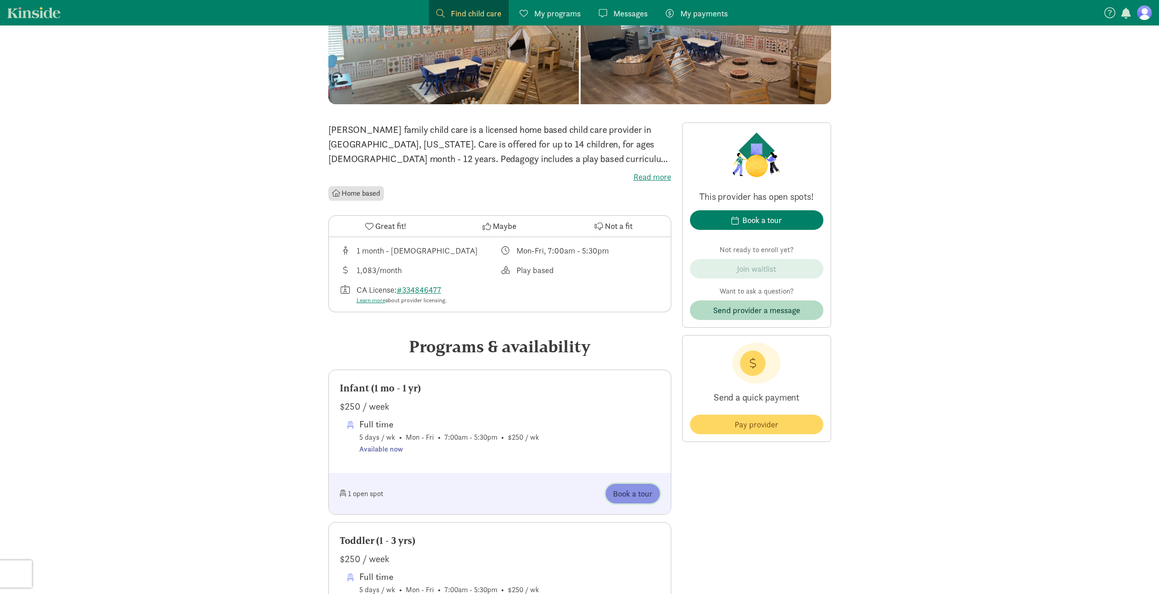
click at [642, 493] on span "Book a tour" at bounding box center [633, 494] width 40 height 12
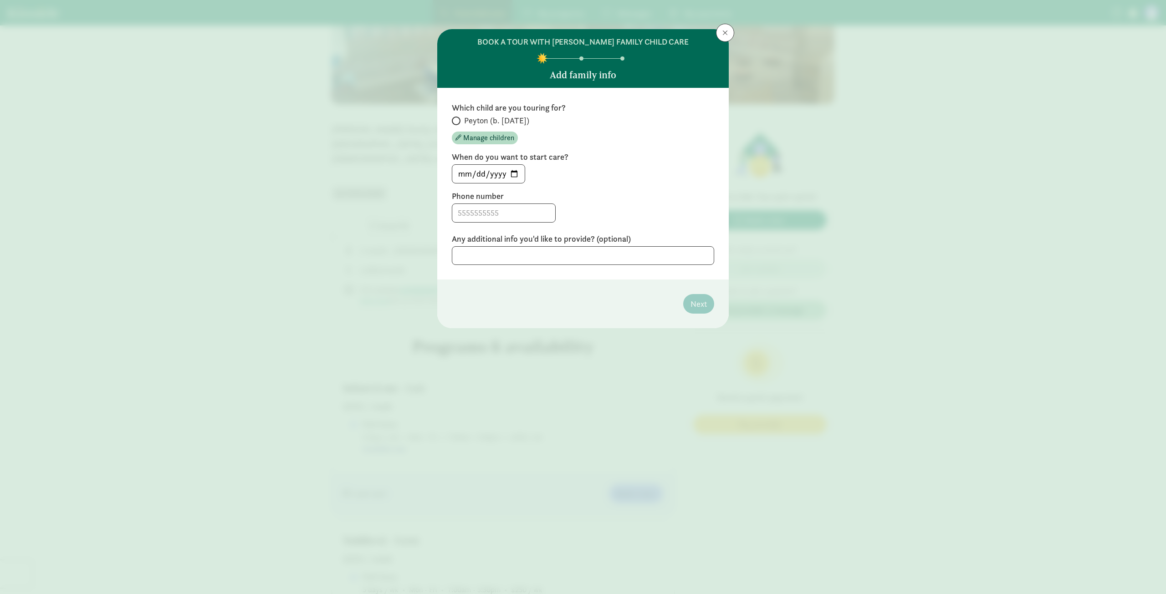
click at [497, 125] on span "Peyton (b. March 2024)" at bounding box center [496, 120] width 65 height 11
click at [458, 124] on input "Peyton (b. March 2024)" at bounding box center [455, 121] width 6 height 6
radio input "true"
click at [515, 175] on input "2025-09-02" at bounding box center [488, 174] width 72 height 18
click at [628, 204] on div at bounding box center [583, 213] width 262 height 19
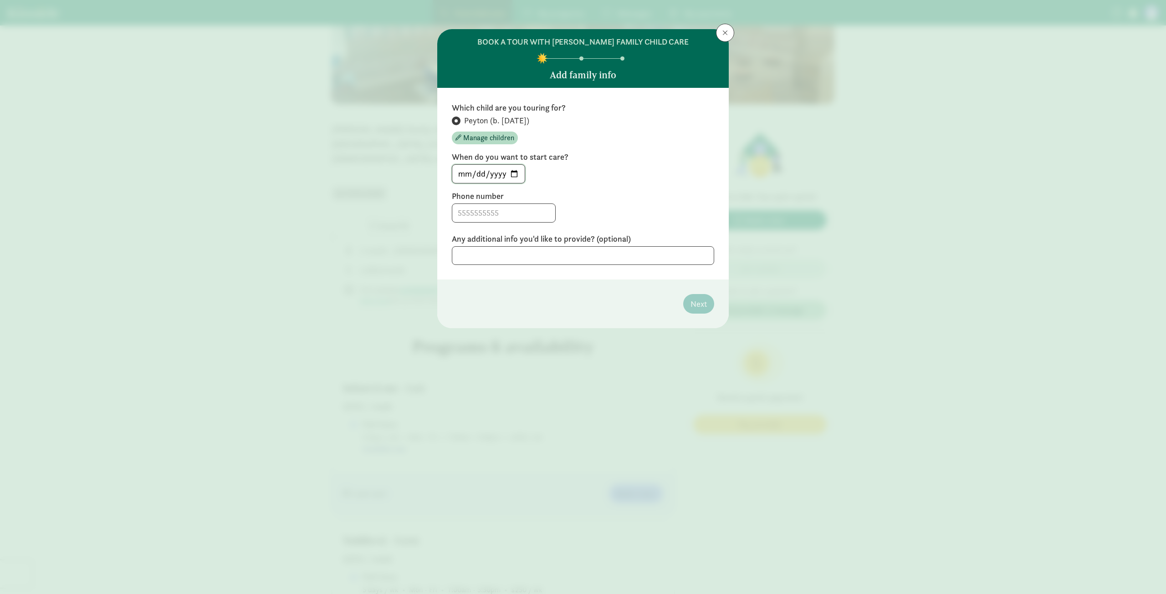
click at [515, 174] on input "2025-09-02" at bounding box center [488, 174] width 72 height 18
type input "2025-11-03"
click at [518, 221] on input at bounding box center [503, 213] width 103 height 18
type input "9097031701"
click at [694, 301] on span "Next" at bounding box center [698, 304] width 16 height 12
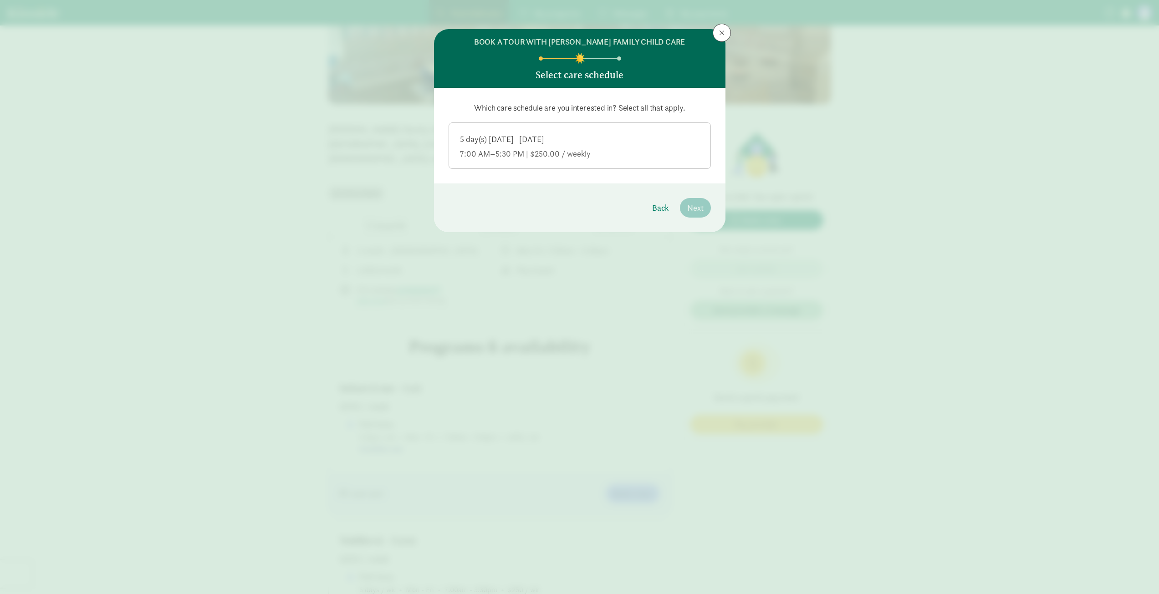
click at [642, 153] on div "7:00 AM–5:30 PM | $250.00 / weekly" at bounding box center [580, 153] width 240 height 11
click at [0, 0] on input "5 day(s) Monday–Friday 7:00 AM–5:30 PM | $250.00 / weekly" at bounding box center [0, 0] width 0 height 0
click at [688, 204] on span "Next" at bounding box center [695, 208] width 16 height 12
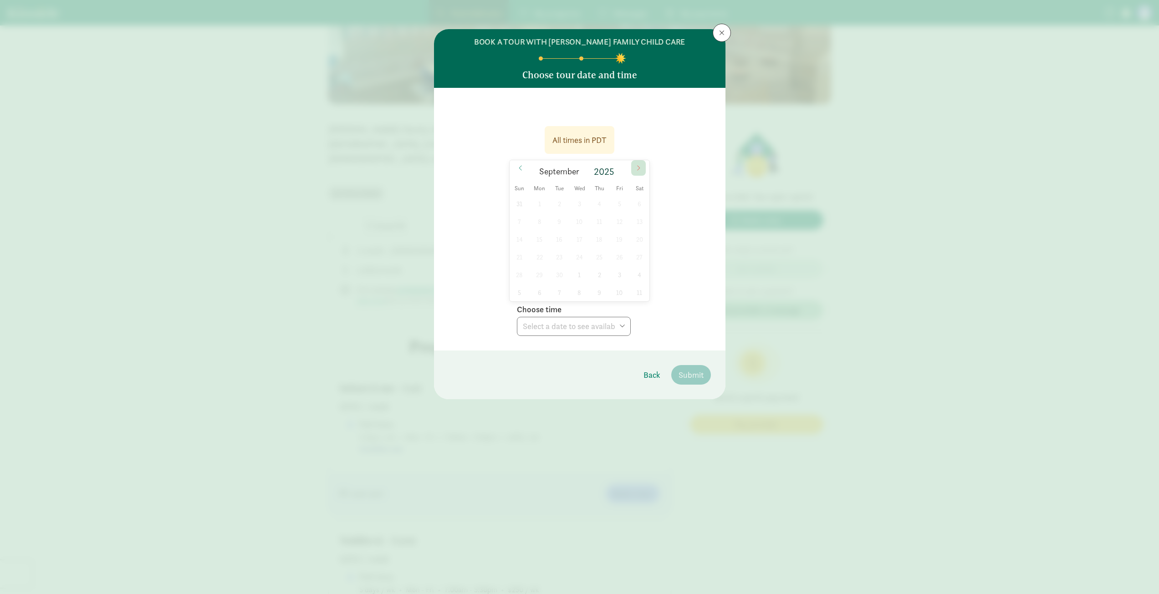
click at [632, 169] on span at bounding box center [638, 167] width 15 height 15
click at [695, 385] on footer "Back Submit" at bounding box center [579, 375] width 291 height 49
click at [560, 207] on div "28 29 30 1 2 3 4 5 6 7 8 9 10 11 12 13 14 15 16 17 18 19 20 21 22 23 24 25 26 2…" at bounding box center [580, 248] width 140 height 107
click at [637, 170] on icon at bounding box center [638, 168] width 5 height 6
click at [714, 32] on button at bounding box center [722, 33] width 18 height 18
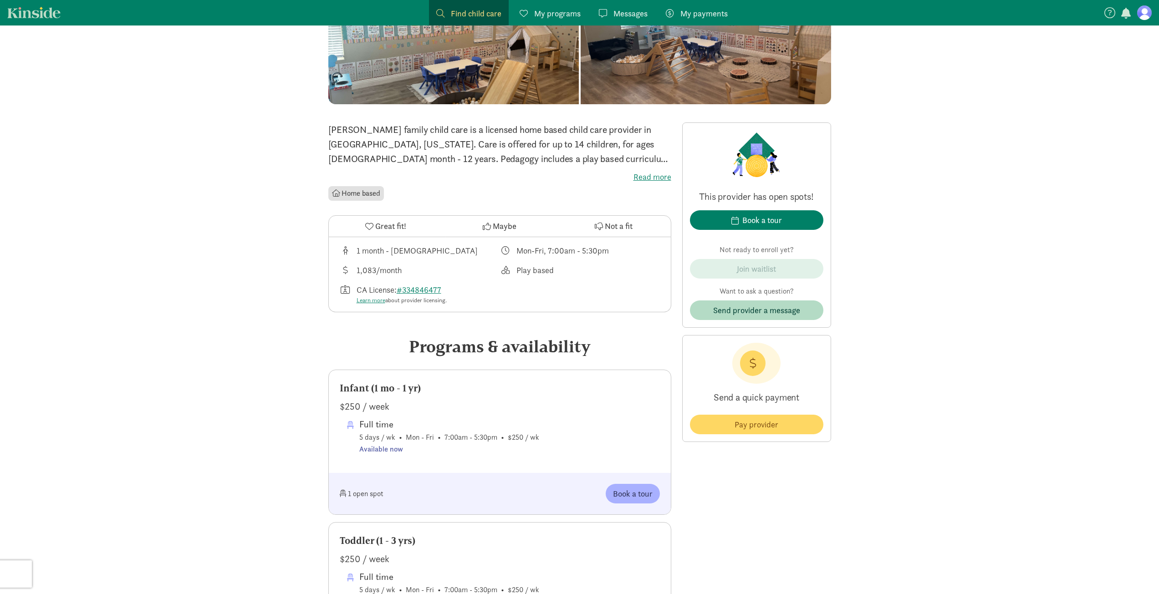
scroll to position [0, 0]
